Goal: Find specific page/section: Find specific page/section

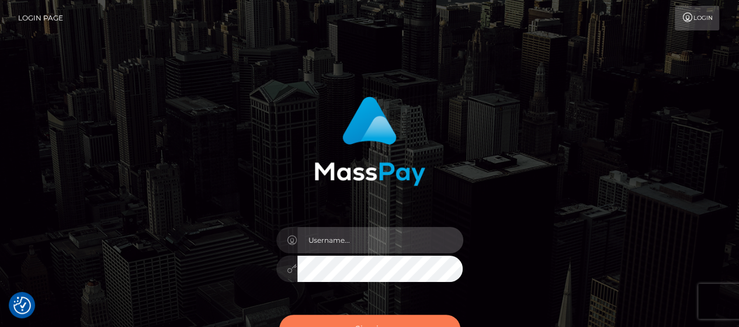
type input "[PERSON_NAME].[PERSON_NAME]"
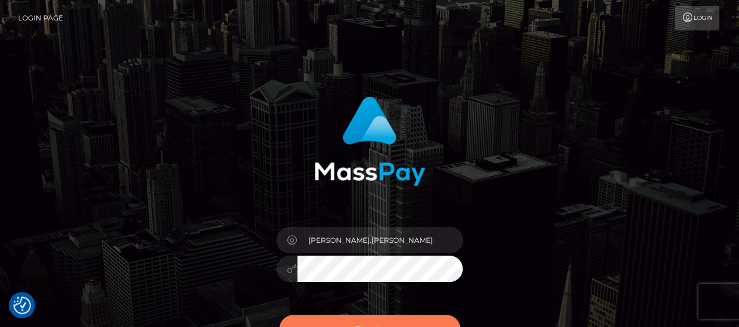
click at [449, 321] on button "Sign in" at bounding box center [369, 328] width 181 height 29
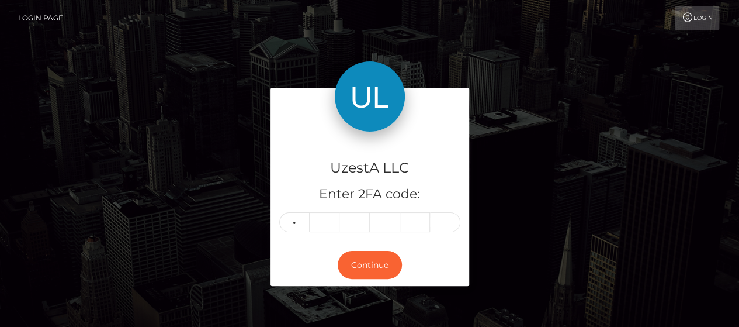
type input "4"
type input "9"
type input "6"
type input "3"
type input "0"
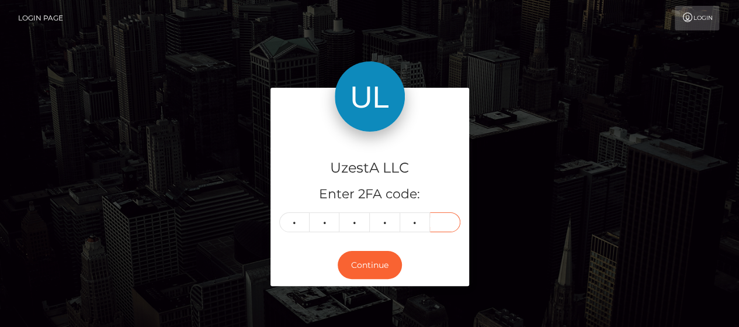
type input "3"
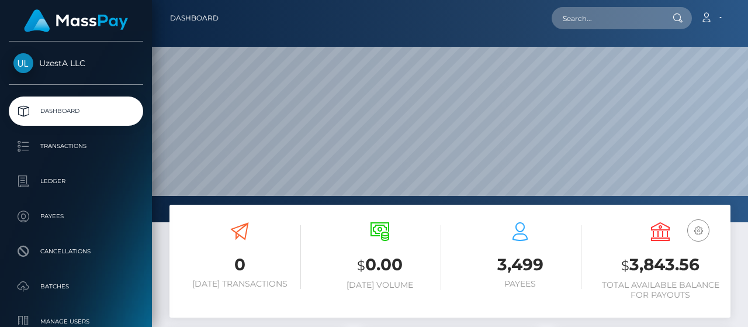
scroll to position [207, 175]
click at [634, 17] on input "text" at bounding box center [606, 18] width 110 height 22
paste input "0293844"
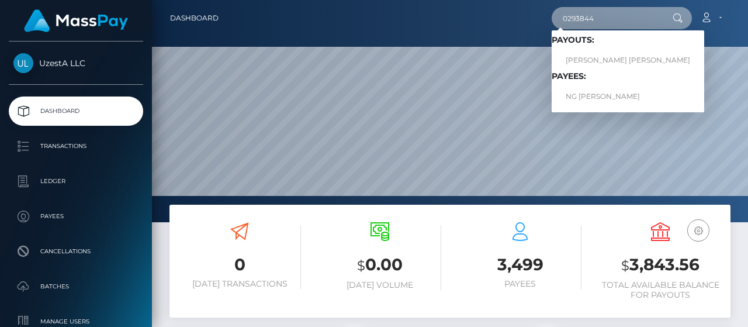
type input "0293844"
click at [606, 16] on input "0293844" at bounding box center [606, 18] width 110 height 22
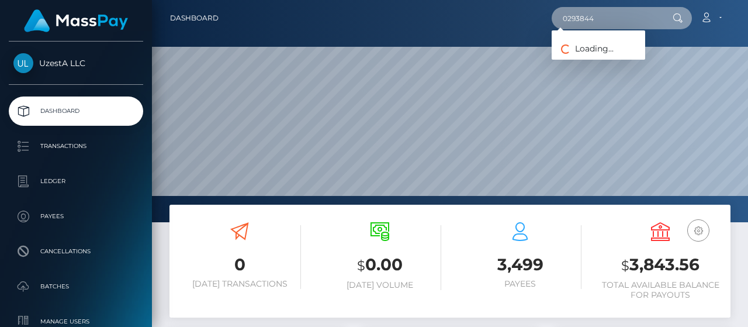
click at [631, 16] on input "0293844" at bounding box center [606, 18] width 110 height 22
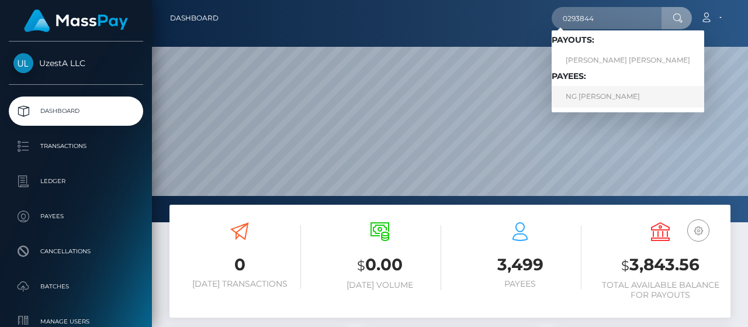
click at [617, 91] on link "NG LIAN TAN Ng" at bounding box center [627, 97] width 152 height 22
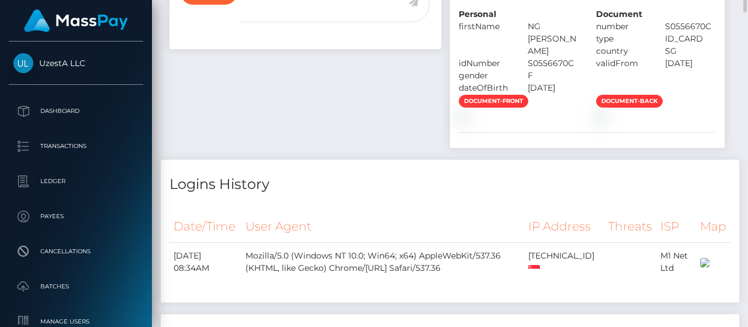
scroll to position [467, 0]
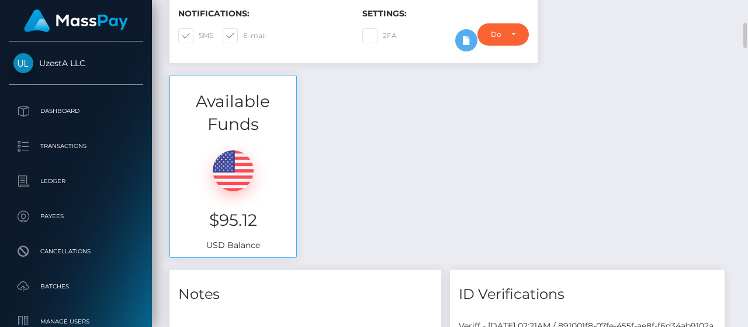
scroll to position [0, 0]
